Goal: Information Seeking & Learning: Learn about a topic

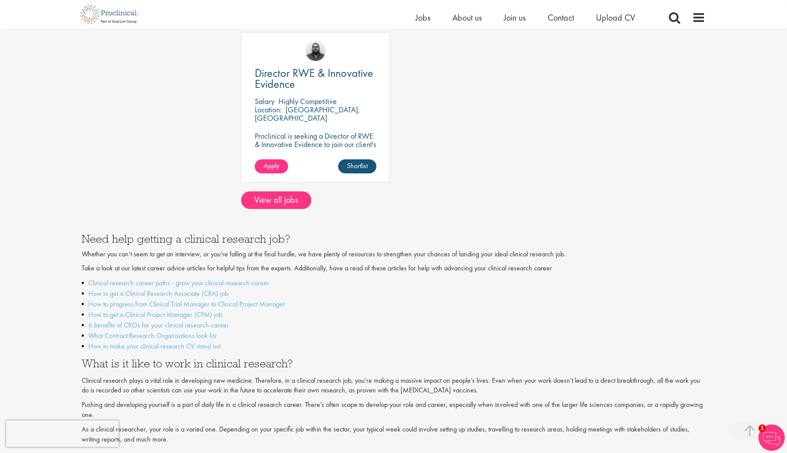
scroll to position [778, 0]
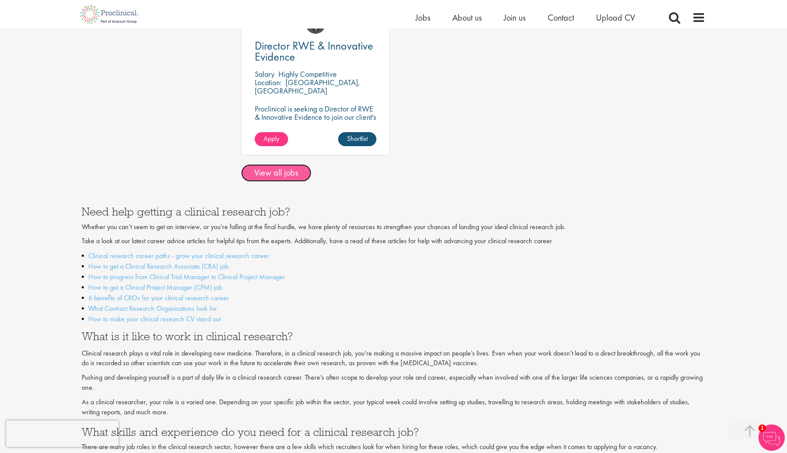
click at [302, 164] on link "View all jobs" at bounding box center [276, 173] width 70 height 18
